Goal: Information Seeking & Learning: Learn about a topic

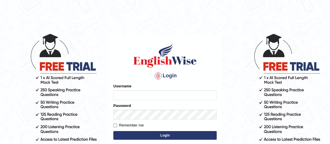
type input "Ferschmall"
click at [149, 136] on button "Login" at bounding box center [164, 135] width 103 height 9
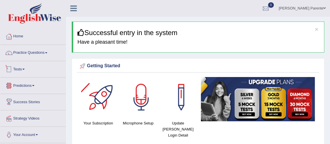
click at [24, 66] on link "Tests" at bounding box center [32, 68] width 65 height 14
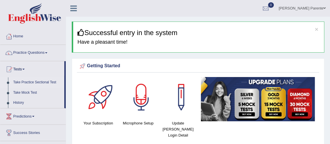
click at [48, 78] on link "Take Practice Sectional Test" at bounding box center [38, 82] width 54 height 10
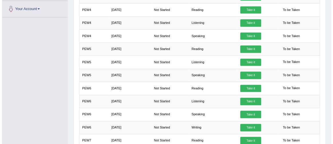
scroll to position [167, 0]
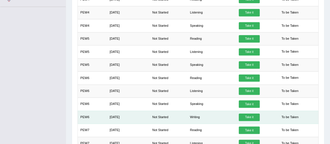
click at [253, 113] on link "Take it" at bounding box center [249, 116] width 21 height 7
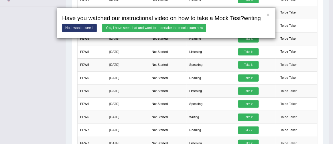
click at [158, 30] on link "Yes, I have seen that and want to undertake the mock exam now" at bounding box center [154, 28] width 104 height 8
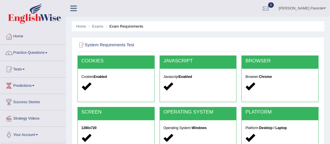
scroll to position [126, 0]
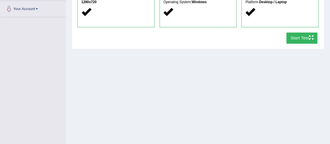
click at [308, 33] on button "Start Test" at bounding box center [301, 37] width 31 height 11
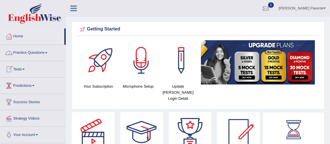
click at [39, 56] on link "Practice Questions" at bounding box center [32, 52] width 65 height 14
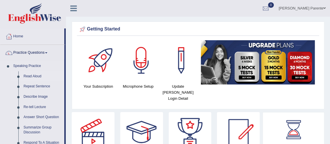
click at [34, 73] on link "Read Aloud" at bounding box center [42, 76] width 43 height 10
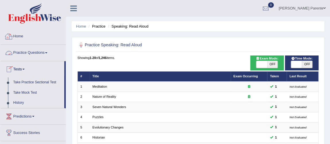
click at [37, 58] on link "Practice Questions" at bounding box center [32, 52] width 65 height 14
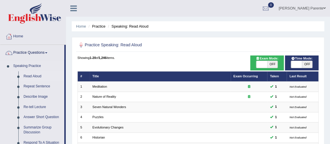
click at [36, 77] on link "Read Aloud" at bounding box center [42, 76] width 43 height 10
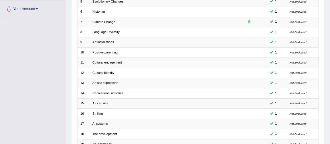
scroll to position [185, 0]
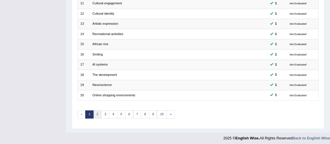
click at [97, 113] on link "2" at bounding box center [97, 114] width 8 height 8
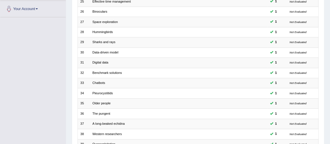
scroll to position [185, 0]
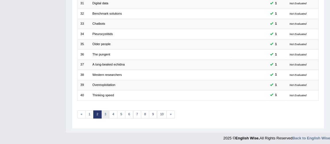
click at [106, 111] on link "3" at bounding box center [105, 114] width 8 height 8
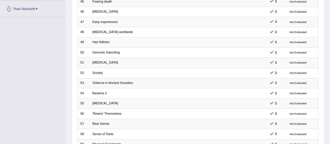
scroll to position [185, 0]
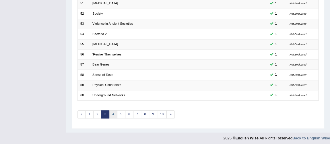
click at [115, 112] on link "4" at bounding box center [113, 114] width 8 height 8
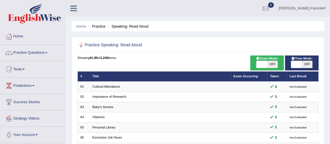
scroll to position [126, 0]
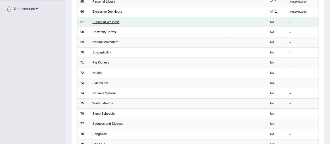
click at [108, 20] on link "Pursuit of Wellness" at bounding box center [105, 21] width 27 height 3
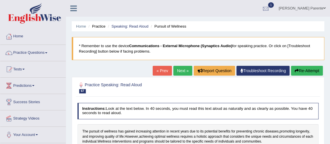
click at [268, 7] on div at bounding box center [265, 8] width 9 height 9
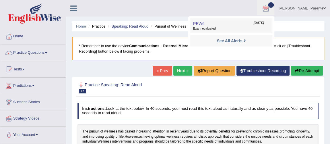
click at [199, 31] on link "PEW6 [DATE] Exam evaluated" at bounding box center [231, 26] width 79 height 12
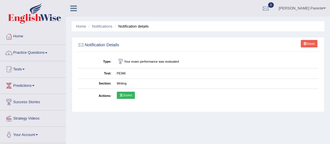
click at [125, 93] on link "Scores" at bounding box center [126, 94] width 18 height 7
click at [25, 49] on link "Practice Questions" at bounding box center [32, 52] width 65 height 14
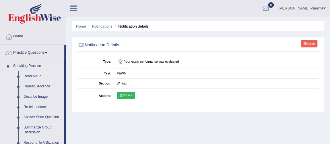
click at [31, 79] on link "Read Aloud" at bounding box center [42, 76] width 43 height 10
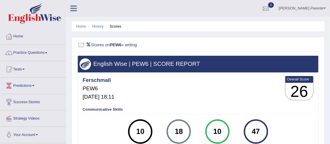
click at [18, 36] on link "Home" at bounding box center [32, 35] width 65 height 14
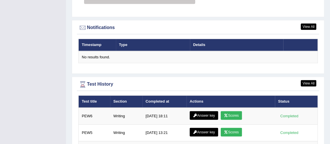
scroll to position [690, 0]
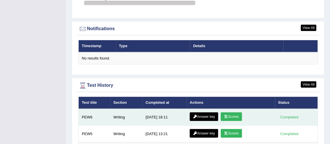
click at [202, 114] on link "Answer key" at bounding box center [204, 116] width 28 height 9
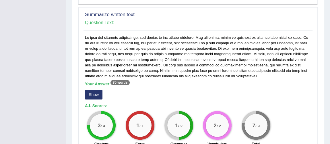
scroll to position [276, 0]
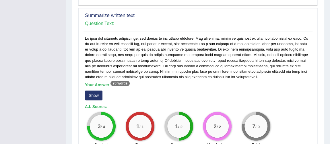
click at [97, 90] on button "Show" at bounding box center [93, 95] width 17 height 10
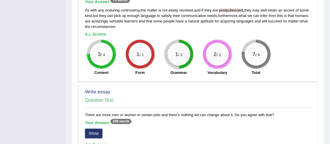
scroll to position [356, 0]
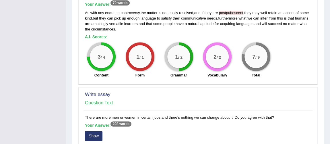
click at [93, 131] on button "Show" at bounding box center [93, 136] width 17 height 10
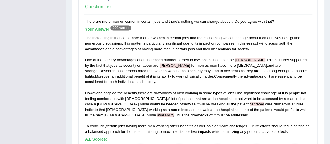
scroll to position [454, 0]
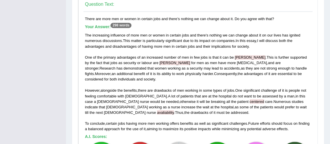
click at [249, 99] on span "centered" at bounding box center [256, 101] width 15 height 4
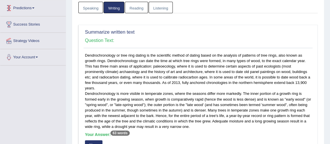
scroll to position [0, 0]
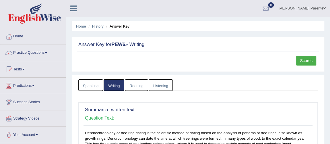
click at [307, 62] on link "Scores" at bounding box center [306, 61] width 20 height 10
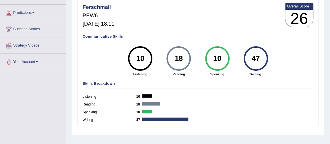
scroll to position [83, 0]
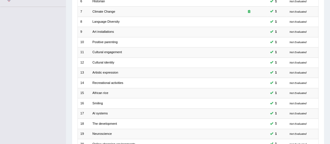
scroll to position [185, 0]
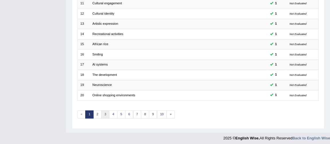
click at [107, 110] on link "3" at bounding box center [105, 114] width 8 height 8
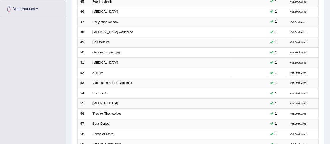
scroll to position [185, 0]
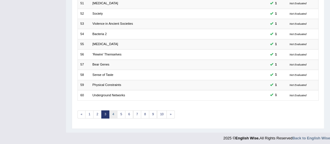
click at [112, 114] on link "4" at bounding box center [113, 114] width 8 height 8
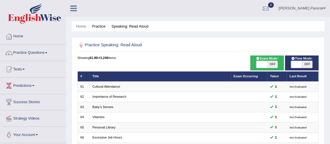
scroll to position [126, 0]
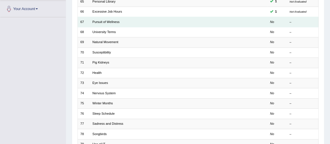
click at [114, 23] on td "Pursuit of Wellness" at bounding box center [160, 22] width 141 height 10
drag, startPoint x: 114, startPoint y: 23, endPoint x: 114, endPoint y: 19, distance: 4.0
click at [114, 19] on td "Pursuit of Wellness" at bounding box center [160, 22] width 141 height 10
click at [113, 21] on td "Pursuit of Wellness" at bounding box center [160, 22] width 141 height 10
click at [113, 21] on link "Pursuit of Wellness" at bounding box center [105, 21] width 27 height 3
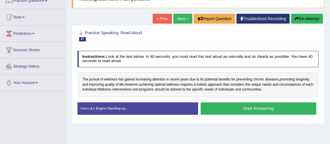
scroll to position [63, 0]
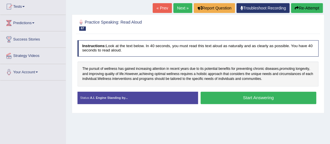
click at [228, 98] on button "Start Answering" at bounding box center [258, 97] width 116 height 12
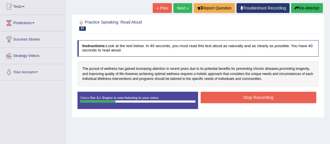
click at [228, 98] on button "Stop Recording" at bounding box center [258, 96] width 116 height 11
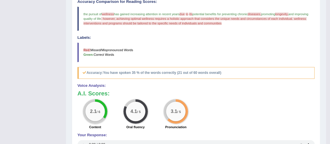
scroll to position [174, 0]
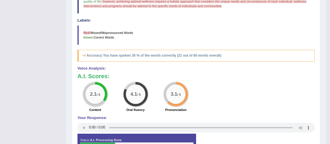
drag, startPoint x: 329, startPoint y: 46, endPoint x: 333, endPoint y: 42, distance: 6.3
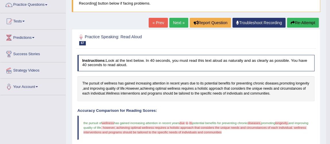
click at [173, 24] on link "Next »" at bounding box center [178, 23] width 19 height 10
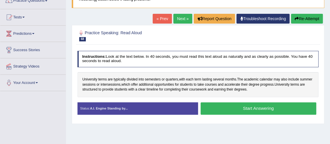
scroll to position [63, 0]
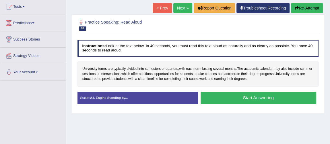
click at [249, 97] on button "Start Answering" at bounding box center [258, 97] width 116 height 12
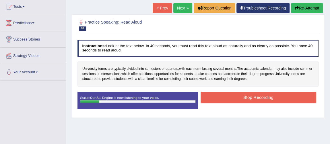
click at [249, 97] on button "Stop Recording" at bounding box center [258, 96] width 116 height 11
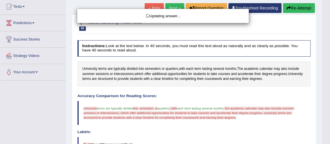
click at [329, 81] on html "Toggle navigation Home Practice Questions Speaking Practice Read Aloud Repeat S…" at bounding box center [165, 9] width 330 height 144
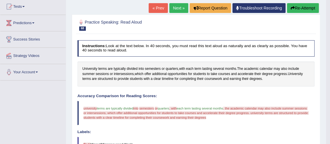
click at [174, 7] on link "Next »" at bounding box center [178, 8] width 19 height 10
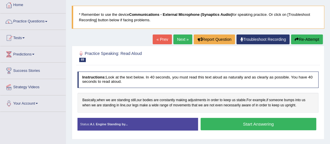
scroll to position [42, 0]
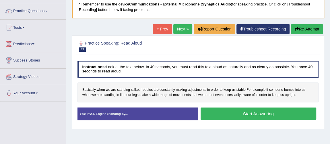
click at [249, 111] on button "Start Answering" at bounding box center [258, 113] width 116 height 12
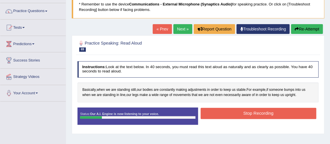
click at [249, 111] on button "Stop Recording" at bounding box center [258, 113] width 116 height 11
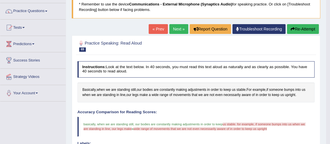
click at [172, 31] on link "Next »" at bounding box center [178, 29] width 19 height 10
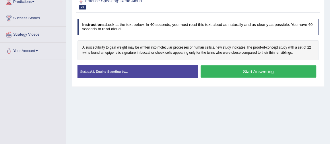
scroll to position [73, 0]
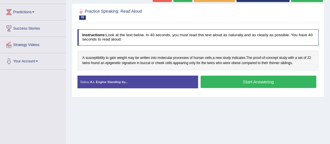
click at [223, 79] on button "Start Answering" at bounding box center [258, 81] width 116 height 12
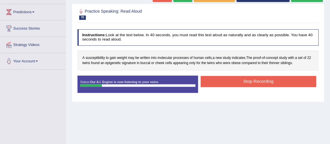
click at [223, 79] on button "Stop Recording" at bounding box center [258, 81] width 116 height 11
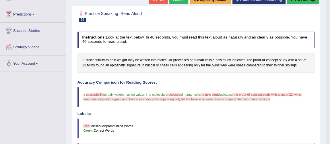
scroll to position [0, 0]
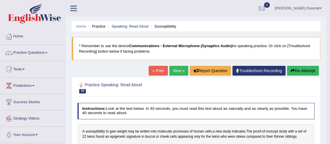
click at [180, 75] on div "« Prev Next » Report Question Troubleshoot Recording Re-Attempt" at bounding box center [234, 71] width 171 height 11
drag, startPoint x: 180, startPoint y: 75, endPoint x: 175, endPoint y: 69, distance: 8.0
click at [175, 69] on div "« Prev Next » Report Question Troubleshoot Recording Re-Attempt" at bounding box center [234, 71] width 171 height 11
click at [175, 69] on link "Next »" at bounding box center [178, 71] width 19 height 10
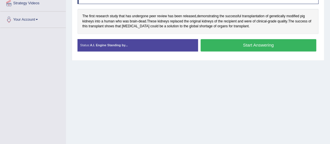
scroll to position [105, 0]
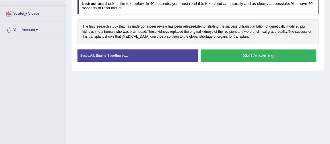
click at [216, 54] on button "Start Answering" at bounding box center [258, 55] width 116 height 12
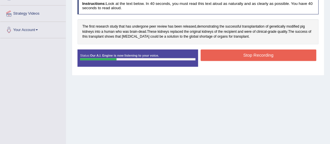
click at [216, 54] on button "Stop Recording" at bounding box center [258, 54] width 116 height 11
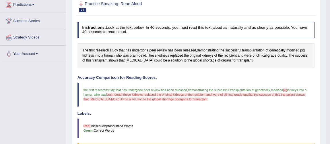
scroll to position [0, 0]
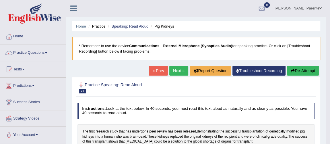
click at [179, 67] on link "Next »" at bounding box center [178, 71] width 19 height 10
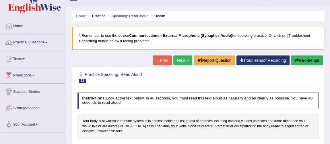
scroll to position [31, 0]
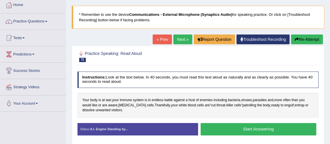
click at [237, 127] on button "Start Answering" at bounding box center [258, 129] width 116 height 12
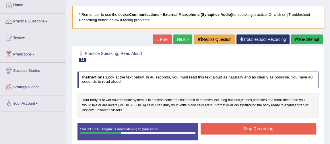
click at [237, 127] on button "Stop Recording" at bounding box center [258, 128] width 116 height 11
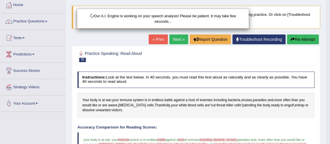
scroll to position [157, 0]
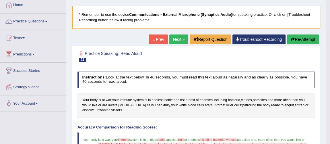
scroll to position [0, 0]
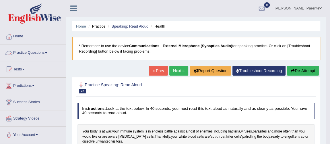
click at [37, 47] on link "Practice Questions" at bounding box center [32, 52] width 65 height 14
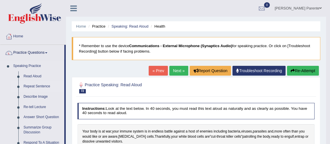
click at [41, 84] on link "Repeat Sentence" at bounding box center [42, 86] width 43 height 10
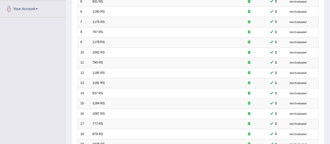
scroll to position [185, 0]
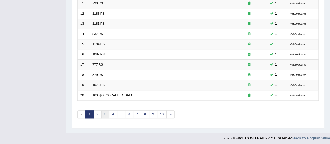
click at [104, 112] on link "3" at bounding box center [105, 114] width 8 height 8
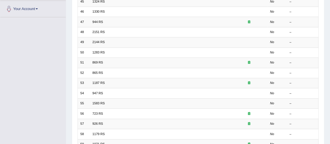
scroll to position [185, 0]
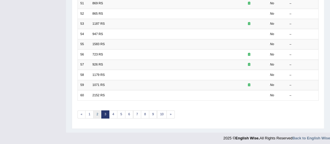
click at [95, 111] on link "2" at bounding box center [97, 114] width 8 height 8
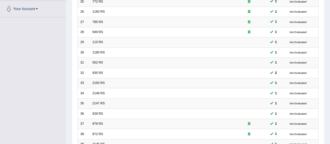
scroll to position [185, 0]
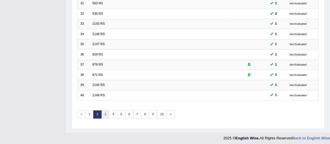
click at [105, 111] on link "3" at bounding box center [105, 114] width 8 height 8
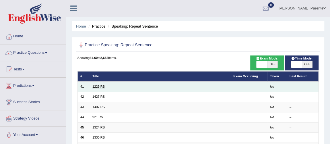
click at [98, 87] on link "1229 RS" at bounding box center [98, 86] width 12 height 3
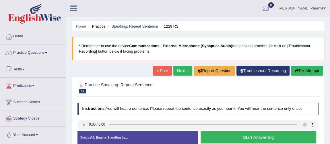
click at [225, 141] on button "Start Answering" at bounding box center [258, 137] width 116 height 12
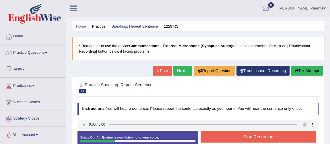
click at [225, 141] on button "Stop Recording" at bounding box center [258, 136] width 116 height 11
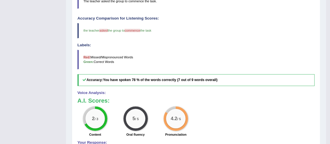
scroll to position [20, 0]
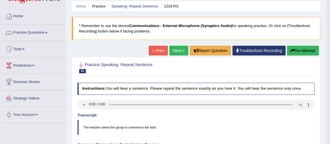
click at [175, 48] on link "Next »" at bounding box center [178, 51] width 19 height 10
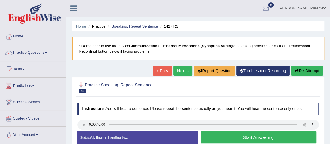
click at [215, 139] on button "Start Answering" at bounding box center [258, 137] width 116 height 12
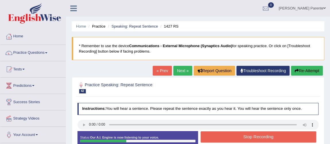
click at [215, 139] on button "Stop Recording" at bounding box center [258, 136] width 116 height 11
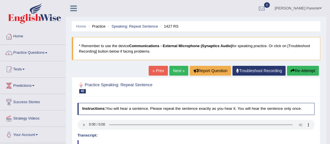
click at [175, 67] on link "Next »" at bounding box center [178, 71] width 19 height 10
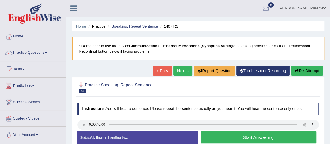
click at [228, 139] on button "Start Answering" at bounding box center [258, 137] width 116 height 12
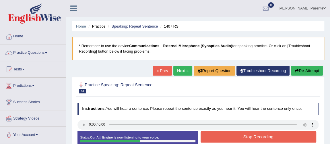
click at [228, 139] on button "Stop Recording" at bounding box center [258, 136] width 116 height 11
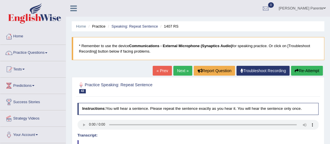
click at [330, 123] on html "Toggle navigation Home Practice Questions Speaking Practice Read Aloud Repeat S…" at bounding box center [165, 72] width 330 height 144
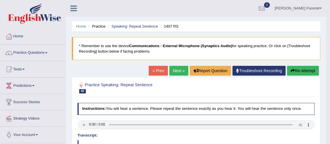
scroll to position [126, 0]
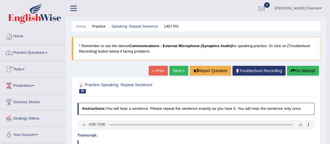
click at [171, 70] on link "Next »" at bounding box center [178, 71] width 19 height 10
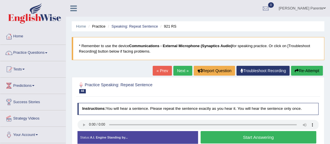
click at [233, 138] on button "Start Answering" at bounding box center [258, 137] width 116 height 12
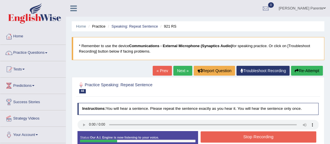
click at [233, 138] on button "Stop Recording" at bounding box center [258, 136] width 116 height 11
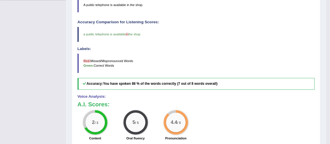
scroll to position [17, 0]
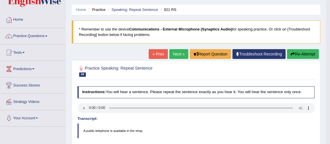
click at [172, 52] on link "Next »" at bounding box center [178, 54] width 19 height 10
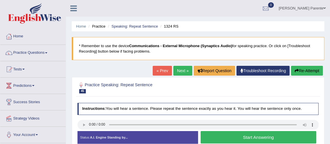
click at [227, 131] on button "Start Answering" at bounding box center [258, 137] width 116 height 12
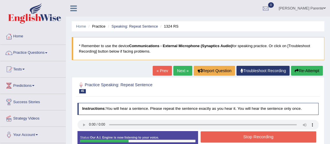
click at [227, 131] on button "Stop Recording" at bounding box center [258, 136] width 116 height 11
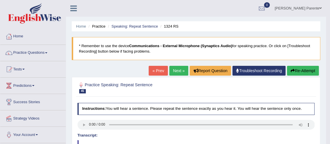
click at [178, 71] on link "Next »" at bounding box center [178, 71] width 19 height 10
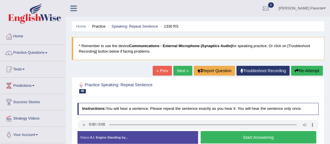
click at [235, 133] on button "Start Answering" at bounding box center [258, 137] width 116 height 12
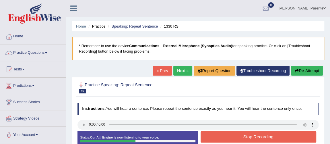
click at [235, 133] on button "Stop Recording" at bounding box center [258, 136] width 116 height 11
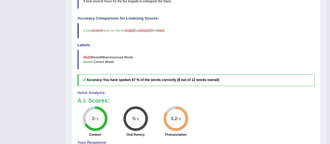
scroll to position [20, 0]
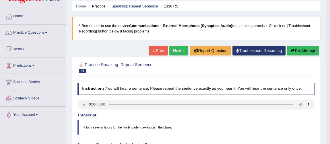
click at [177, 50] on link "Next »" at bounding box center [178, 51] width 19 height 10
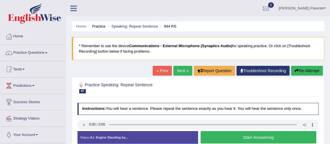
click at [229, 134] on button "Start Answering" at bounding box center [258, 137] width 116 height 12
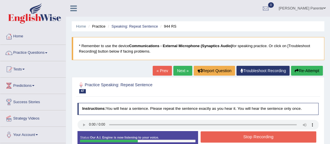
click at [241, 133] on button "Stop Recording" at bounding box center [258, 136] width 116 height 11
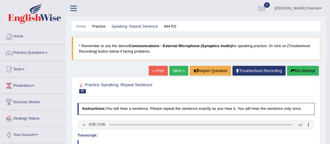
click at [179, 72] on link "Next »" at bounding box center [178, 71] width 19 height 10
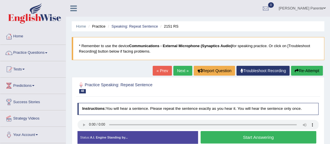
click at [213, 138] on button "Start Answering" at bounding box center [258, 137] width 116 height 12
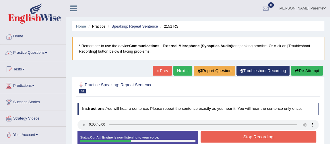
click at [213, 138] on button "Stop Recording" at bounding box center [258, 136] width 116 height 11
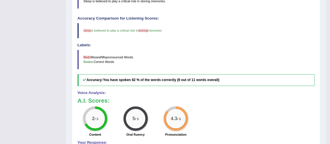
scroll to position [20, 0]
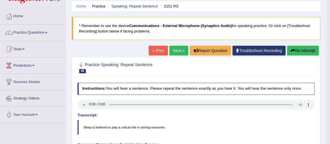
click at [177, 48] on link "Next »" at bounding box center [178, 51] width 19 height 10
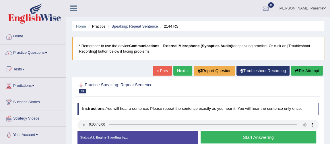
click at [248, 137] on button "Start Answering" at bounding box center [258, 137] width 116 height 12
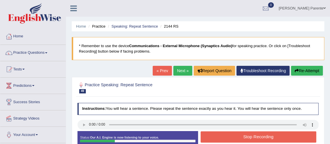
click at [248, 137] on button "Stop Recording" at bounding box center [258, 136] width 116 height 11
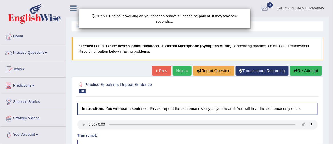
click at [329, 141] on body "Toggle navigation Home Practice Questions Speaking Practice Read Aloud Repeat S…" at bounding box center [166, 72] width 333 height 144
click at [329, 141] on html "Toggle navigation Home Practice Questions Speaking Practice Read Aloud Repeat S…" at bounding box center [166, 72] width 333 height 144
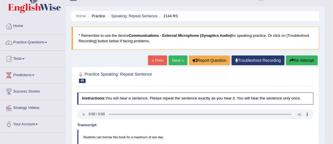
click at [329, 141] on div "Our A.I. Engine is working on your speech analysis! Please be patient. It may t…" at bounding box center [166, 72] width 333 height 144
click at [0, 0] on div "Updating answer..." at bounding box center [0, 0] width 0 height 0
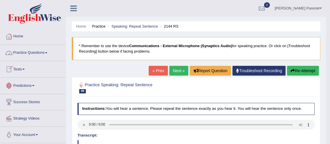
click at [45, 48] on link "Practice Questions" at bounding box center [32, 52] width 65 height 14
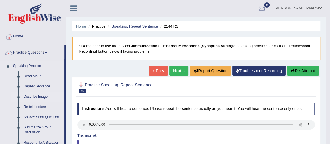
click at [37, 94] on link "Describe Image" at bounding box center [42, 96] width 43 height 10
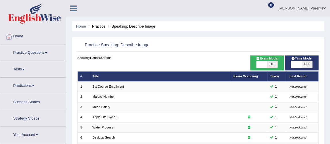
scroll to position [126, 0]
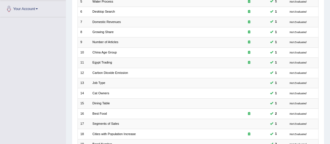
click at [329, 128] on div "Home Practice Speaking: Describe Image Practice Speaking: Describe Image Time M…" at bounding box center [198, 32] width 264 height 317
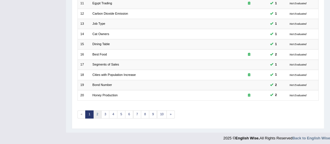
click at [99, 113] on link "2" at bounding box center [97, 114] width 8 height 8
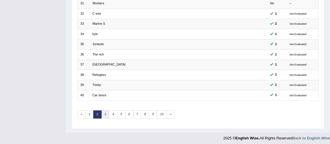
click at [107, 114] on link "3" at bounding box center [105, 114] width 8 height 8
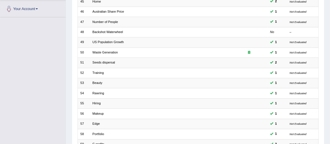
scroll to position [185, 0]
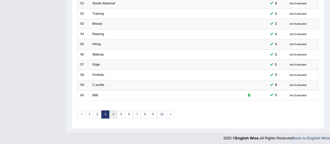
click at [114, 110] on link "4" at bounding box center [113, 114] width 8 height 8
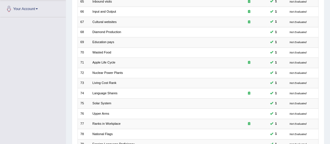
scroll to position [185, 0]
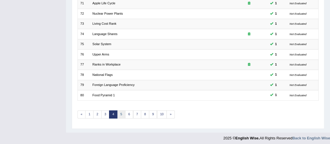
click at [118, 114] on link "5" at bounding box center [121, 114] width 8 height 8
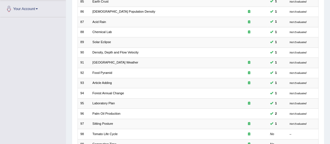
scroll to position [185, 0]
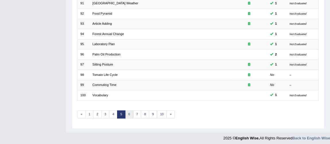
click at [126, 110] on link "6" at bounding box center [129, 114] width 8 height 8
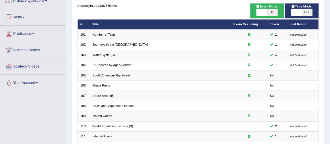
scroll to position [63, 0]
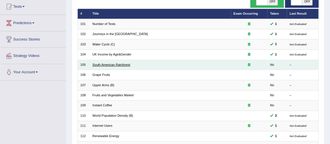
click at [108, 64] on link "South American Rainforest" at bounding box center [111, 64] width 38 height 3
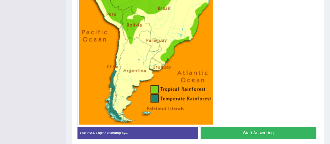
scroll to position [176, 0]
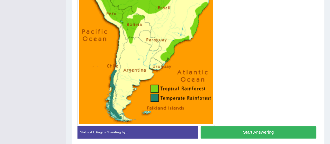
click at [254, 128] on button "Start Answering" at bounding box center [258, 132] width 116 height 12
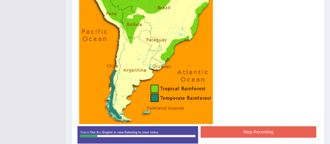
click at [263, 126] on button "Stop Recording" at bounding box center [258, 131] width 116 height 11
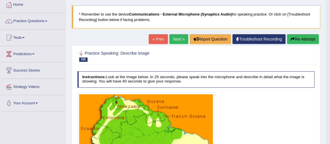
scroll to position [26, 0]
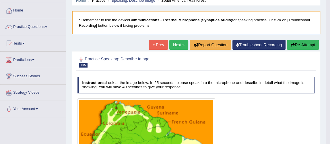
click at [304, 43] on button "Re-Attempt" at bounding box center [303, 45] width 32 height 10
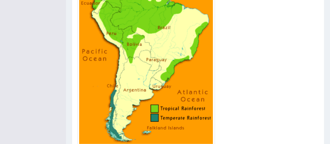
scroll to position [186, 0]
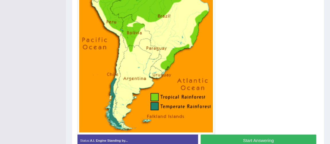
click at [281, 142] on button "Start Answering" at bounding box center [258, 140] width 116 height 12
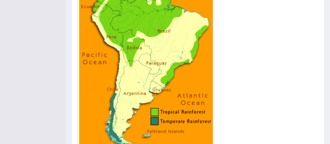
scroll to position [195, 0]
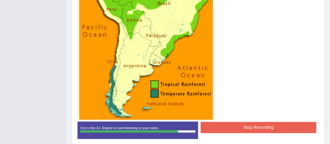
click at [243, 127] on button "Stop Recording" at bounding box center [258, 127] width 116 height 11
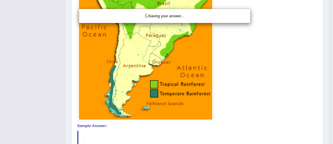
drag, startPoint x: 243, startPoint y: 127, endPoint x: 333, endPoint y: 73, distance: 105.1
click at [329, 59] on div "Saving your answer..." at bounding box center [166, 72] width 333 height 144
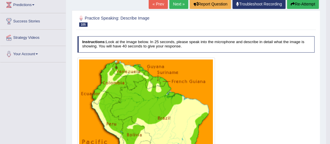
scroll to position [76, 0]
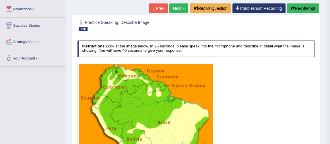
click at [173, 9] on link "Next »" at bounding box center [178, 8] width 19 height 10
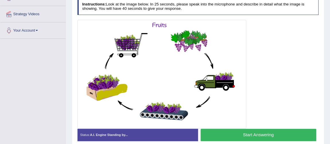
scroll to position [114, 0]
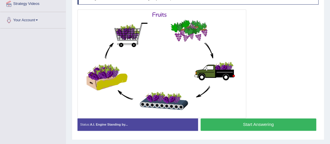
click at [233, 124] on button "Start Answering" at bounding box center [258, 124] width 116 height 12
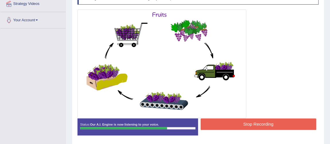
click at [233, 124] on button "Stop Recording" at bounding box center [258, 123] width 116 height 11
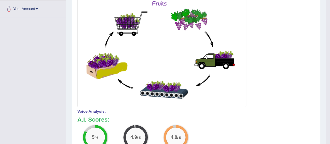
scroll to position [0, 0]
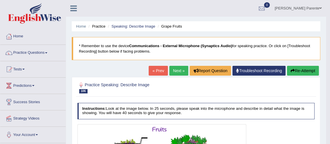
click at [171, 73] on link "Next »" at bounding box center [178, 71] width 19 height 10
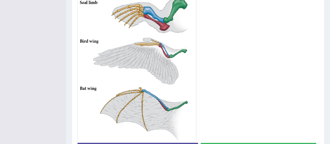
scroll to position [198, 0]
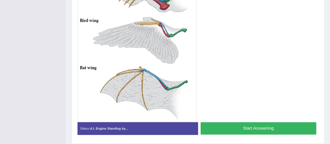
click at [301, 125] on button "Start Answering" at bounding box center [258, 128] width 116 height 12
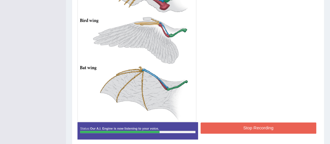
click at [286, 124] on button "Stop Recording" at bounding box center [258, 127] width 116 height 11
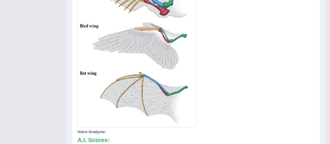
scroll to position [67, 0]
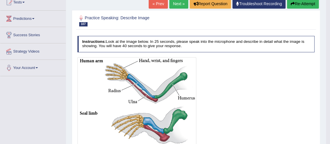
click at [170, 1] on link "Next »" at bounding box center [178, 4] width 19 height 10
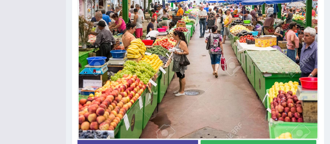
scroll to position [156, 0]
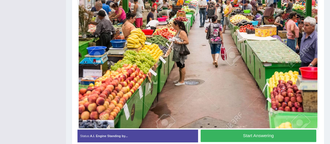
click at [287, 130] on button "Start Answering" at bounding box center [258, 135] width 116 height 12
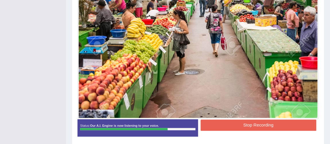
scroll to position [186, 0]
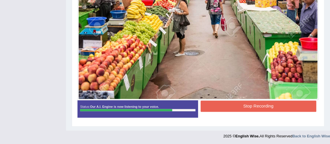
click at [244, 103] on button "Stop Recording" at bounding box center [258, 105] width 116 height 11
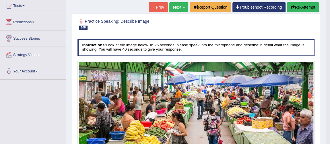
scroll to position [21, 0]
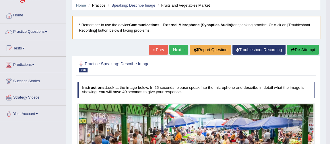
click at [171, 46] on link "Next »" at bounding box center [178, 50] width 19 height 10
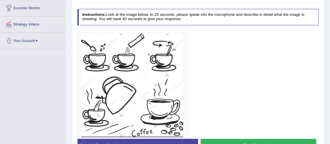
scroll to position [104, 0]
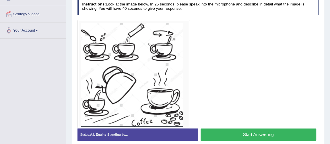
click at [255, 136] on button "Start Answering" at bounding box center [258, 134] width 116 height 12
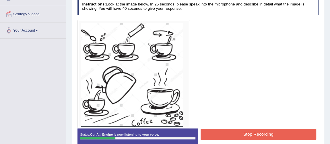
click at [256, 130] on button "Stop Recording" at bounding box center [258, 133] width 116 height 11
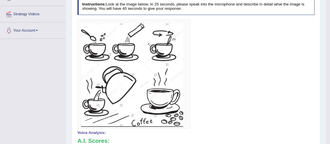
scroll to position [0, 0]
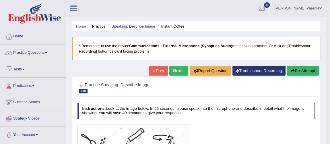
click at [303, 70] on button "Re-Attempt" at bounding box center [303, 71] width 32 height 10
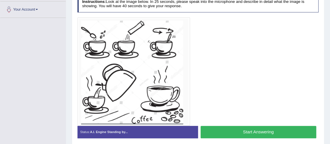
scroll to position [135, 0]
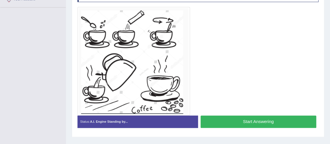
click at [227, 121] on button "Start Answering" at bounding box center [258, 121] width 116 height 12
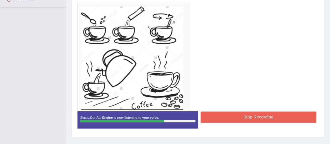
click at [226, 116] on button "Stop Recording" at bounding box center [258, 116] width 116 height 11
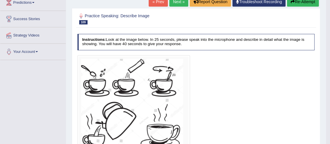
scroll to position [0, 0]
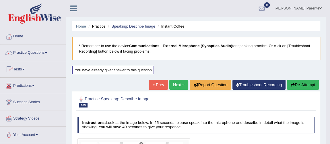
click at [31, 54] on link "Practice Questions" at bounding box center [32, 52] width 65 height 14
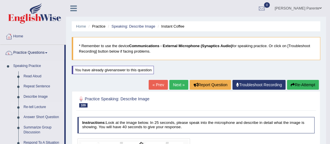
click at [28, 107] on link "Re-tell Lecture" at bounding box center [42, 107] width 43 height 10
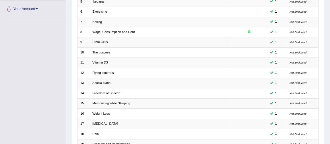
scroll to position [185, 0]
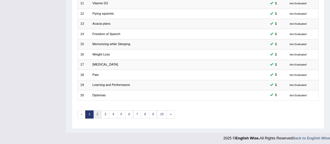
click at [95, 110] on link "2" at bounding box center [97, 114] width 8 height 8
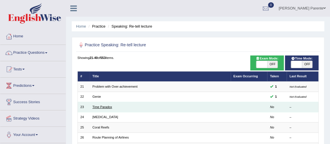
click at [106, 105] on link "Time Paradox" at bounding box center [101, 106] width 19 height 3
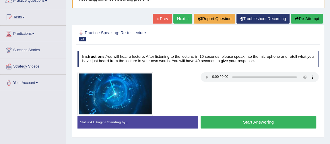
scroll to position [63, 0]
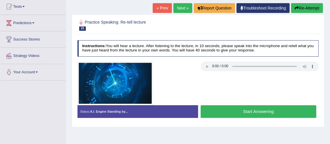
click at [216, 114] on button "Start Answering" at bounding box center [258, 111] width 116 height 12
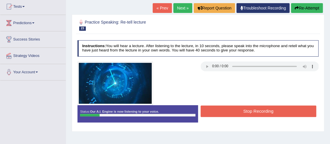
click at [216, 114] on button "Stop Recording" at bounding box center [258, 110] width 116 height 11
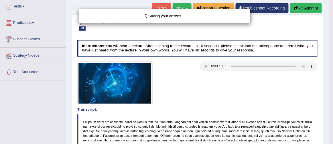
click at [308, 11] on div "Saving your answer..." at bounding box center [166, 72] width 333 height 144
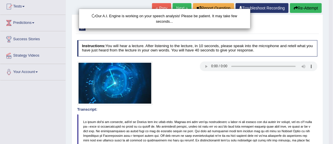
click at [308, 11] on div "Our A.I. Engine is working on your speech analysis! Please be patient. It may t…" at bounding box center [166, 72] width 333 height 144
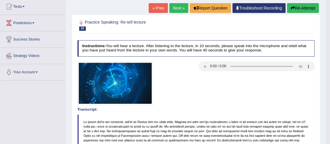
click at [303, 8] on button "Re-Attempt" at bounding box center [303, 8] width 32 height 10
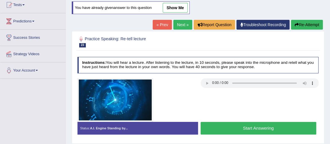
click at [257, 128] on button "Start Answering" at bounding box center [258, 128] width 116 height 12
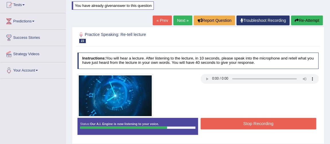
click at [246, 119] on button "Stop Recording" at bounding box center [258, 123] width 116 height 11
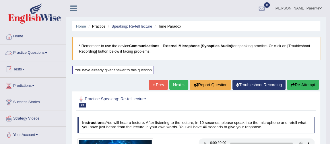
click at [43, 55] on link "Practice Questions" at bounding box center [32, 52] width 65 height 14
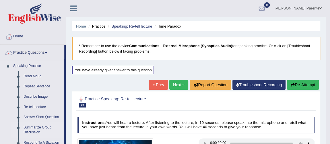
click at [36, 128] on link "Summarize Group Discussion" at bounding box center [42, 129] width 43 height 15
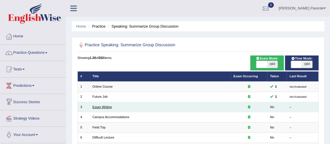
click at [102, 106] on link "Essay Writing" at bounding box center [101, 106] width 19 height 3
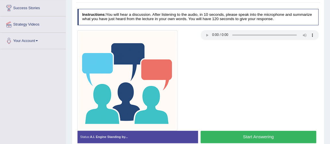
scroll to position [104, 0]
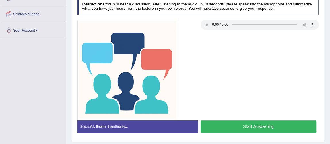
click at [267, 120] on button "Start Answering" at bounding box center [258, 126] width 116 height 12
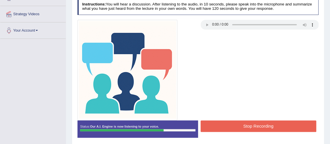
click at [267, 120] on button "Stop Recording" at bounding box center [258, 125] width 116 height 11
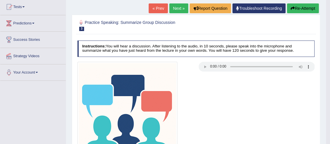
scroll to position [0, 0]
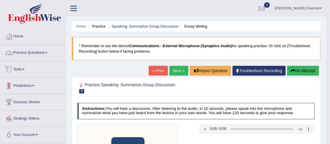
click at [31, 51] on link "Practice Questions" at bounding box center [32, 52] width 65 height 14
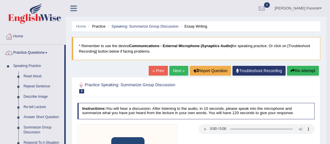
scroll to position [10, 0]
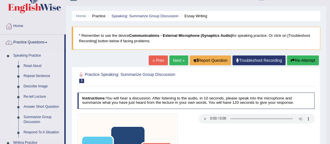
click at [57, 126] on link "Summarize Group Discussion" at bounding box center [42, 119] width 43 height 15
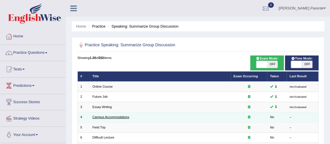
click at [121, 116] on td "Campus Accommodations" at bounding box center [160, 117] width 141 height 10
click at [121, 116] on link "Campus Accommodations" at bounding box center [110, 116] width 37 height 3
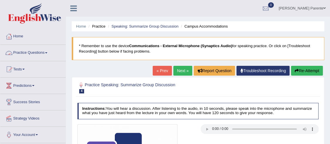
click at [32, 53] on link "Practice Questions" at bounding box center [32, 52] width 65 height 14
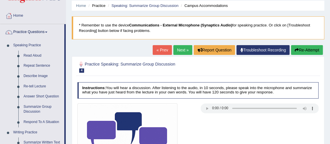
scroll to position [31, 0]
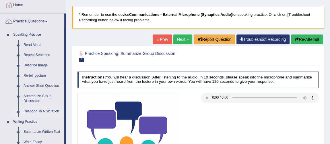
click at [41, 106] on link "Respond To A Situation" at bounding box center [42, 111] width 43 height 10
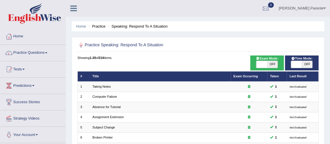
scroll to position [126, 0]
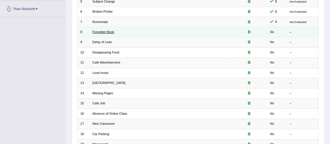
click at [107, 30] on link "Forgotten Book" at bounding box center [103, 31] width 22 height 3
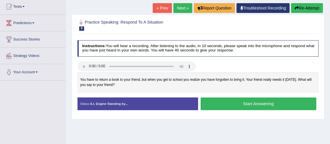
scroll to position [73, 0]
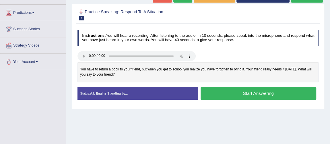
click at [271, 95] on button "Start Answering" at bounding box center [258, 93] width 116 height 12
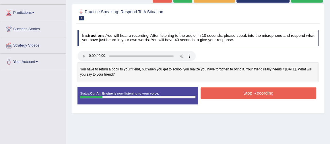
scroll to position [0, 0]
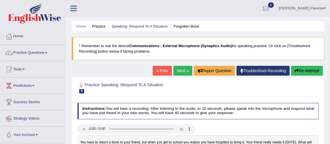
click at [304, 71] on button "Re-Attempt" at bounding box center [307, 71] width 32 height 10
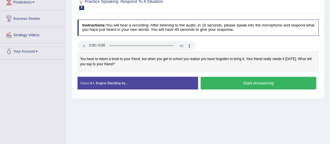
scroll to position [90, 0]
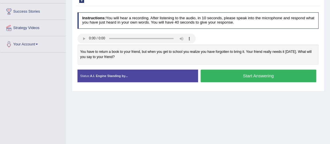
click at [225, 79] on button "Start Answering" at bounding box center [258, 75] width 116 height 12
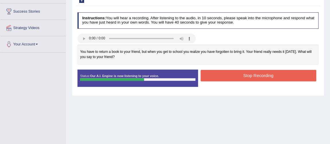
click at [225, 79] on button "Stop Recording" at bounding box center [258, 75] width 116 height 11
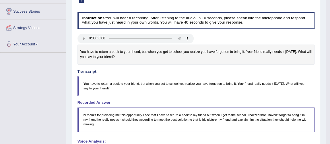
scroll to position [0, 0]
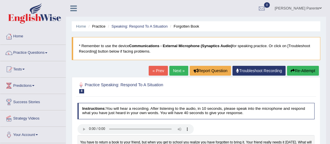
click at [299, 66] on button "Re-Attempt" at bounding box center [303, 71] width 32 height 10
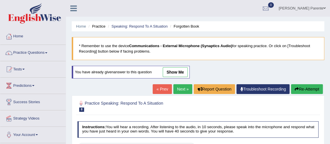
scroll to position [126, 0]
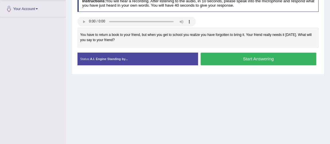
click at [266, 57] on button "Start Answering" at bounding box center [258, 58] width 116 height 12
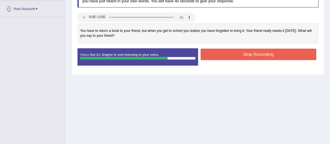
click at [266, 57] on button "Stop Recording" at bounding box center [258, 53] width 116 height 11
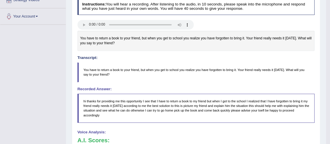
scroll to position [0, 0]
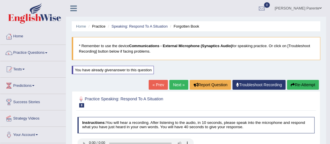
click at [175, 87] on link "Next »" at bounding box center [178, 85] width 19 height 10
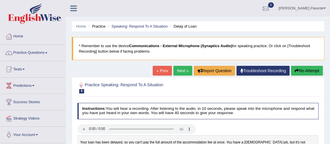
scroll to position [126, 0]
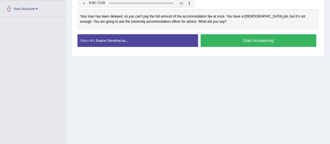
click at [241, 38] on button "Start Answering" at bounding box center [258, 40] width 116 height 12
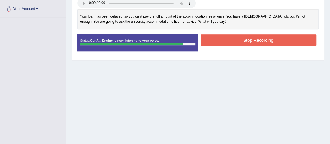
click at [241, 38] on button "Stop Recording" at bounding box center [258, 39] width 116 height 11
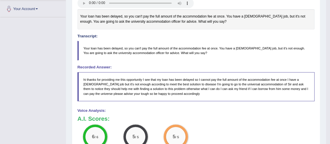
scroll to position [0, 0]
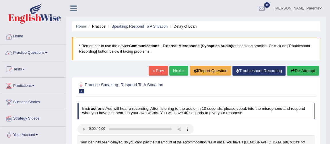
click at [177, 73] on link "Next »" at bounding box center [178, 71] width 19 height 10
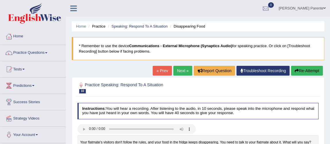
scroll to position [126, 0]
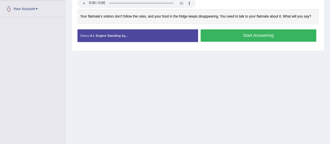
click at [261, 35] on button "Start Answering" at bounding box center [258, 35] width 116 height 12
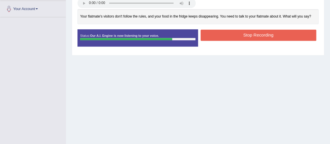
click at [261, 35] on button "Stop Recording" at bounding box center [258, 35] width 116 height 11
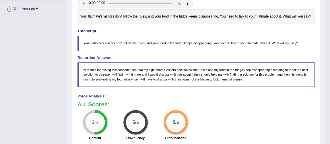
scroll to position [0, 0]
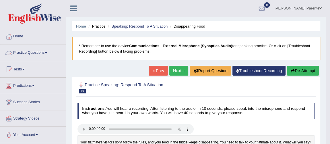
click at [34, 54] on link "Practice Questions" at bounding box center [32, 52] width 65 height 14
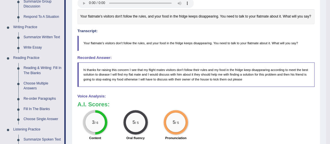
scroll to position [251, 0]
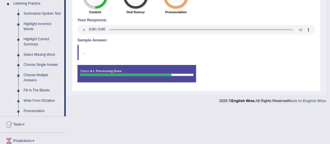
click at [37, 97] on link "Write From Dictation" at bounding box center [42, 100] width 43 height 10
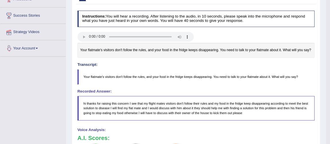
scroll to position [85, 0]
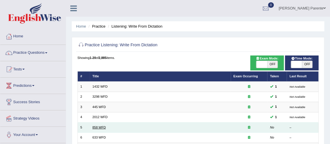
click at [92, 127] on link "858 WFD" at bounding box center [98, 126] width 13 height 3
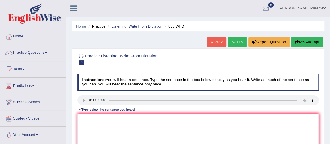
click at [106, 142] on div "Instructions: You will hear a sentence. Type the sentence in the box below exac…" at bounding box center [197, 123] width 243 height 104
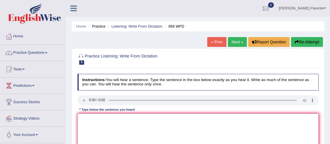
click at [93, 117] on textarea at bounding box center [197, 136] width 241 height 47
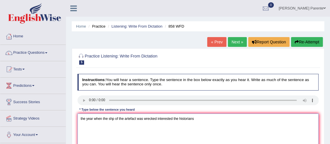
click at [81, 119] on textarea "the year when the shp of the artefact was wrecked interested the historians" at bounding box center [197, 136] width 241 height 47
click at [113, 120] on textarea "The year when the shp of the artefact was wrecked interested the historians" at bounding box center [197, 136] width 241 height 47
click at [137, 119] on textarea "The year when the ship of the artefact was wrecked interested the historians" at bounding box center [197, 136] width 241 height 47
click at [218, 119] on textarea "The year when the ship of the artefact artefacts was wrecked interested the his…" at bounding box center [197, 136] width 241 height 47
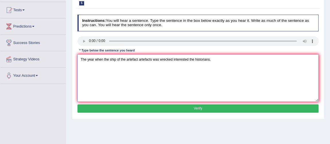
scroll to position [73, 0]
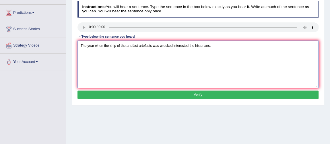
type textarea "The year when the ship of the artefact artefacts was wrecked interested the his…"
click at [190, 90] on button "Verify" at bounding box center [197, 94] width 241 height 8
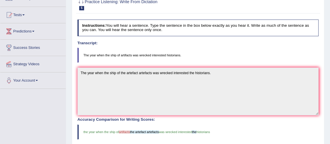
scroll to position [0, 0]
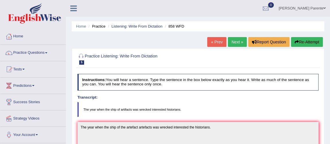
click at [236, 45] on link "Next »" at bounding box center [237, 42] width 19 height 10
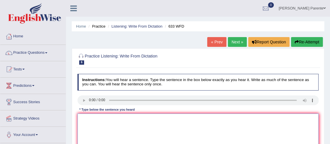
click at [95, 119] on textarea at bounding box center [197, 136] width 241 height 47
click at [87, 119] on textarea "rese shows that exe makes us feel better." at bounding box center [197, 136] width 241 height 47
click at [118, 117] on textarea "Research shows that exe makes us feel better." at bounding box center [197, 136] width 241 height 47
click at [185, 118] on textarea "Research shows that exercise makes us feel better." at bounding box center [197, 136] width 241 height 47
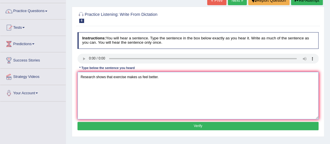
scroll to position [52, 0]
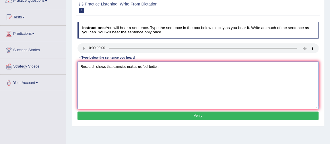
type textarea "Research shows that exercise makes us feel better."
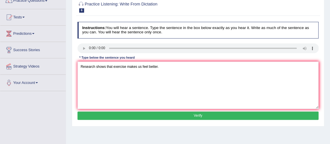
click at [241, 115] on button "Verify" at bounding box center [197, 115] width 241 height 8
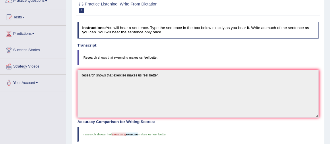
scroll to position [0, 0]
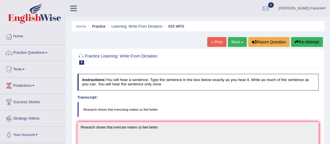
click at [232, 39] on link "Next »" at bounding box center [237, 42] width 19 height 10
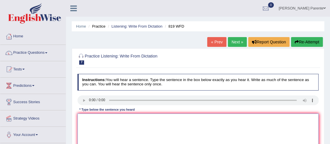
click at [95, 114] on textarea at bounding box center [197, 136] width 241 height 47
click at [85, 120] on textarea "plants are abrle to [PERSON_NAME] growin throughout their lives." at bounding box center [197, 136] width 241 height 47
click at [101, 118] on textarea "Plants are abrle to [PERSON_NAME] growin throughout their lives." at bounding box center [197, 136] width 241 height 47
click at [116, 118] on textarea "Plants are able to [PERSON_NAME] growin throughout their lives." at bounding box center [197, 136] width 241 height 47
click at [132, 119] on textarea "Plants are able to continue growin throughout their lives." at bounding box center [197, 136] width 241 height 47
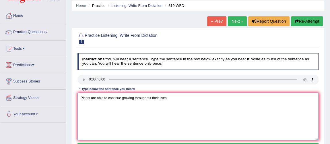
scroll to position [42, 0]
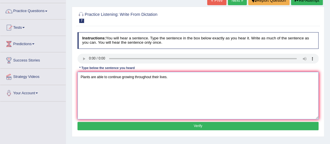
type textarea "Plants are able to continue growing throughout their lives."
click at [182, 124] on button "Verify" at bounding box center [197, 126] width 241 height 8
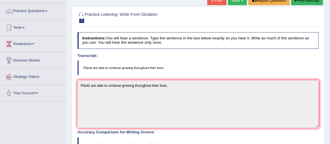
scroll to position [167, 0]
